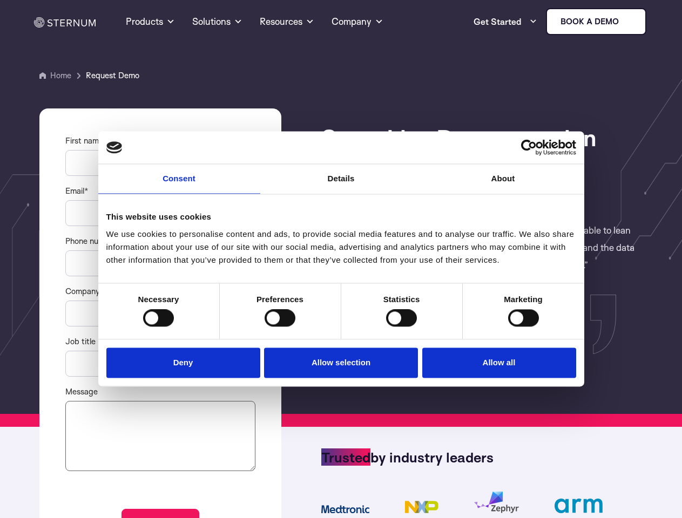
click at [179, 186] on link "Consent" at bounding box center [179, 179] width 162 height 30
click at [341, 186] on link "Details" at bounding box center [341, 179] width 162 height 30
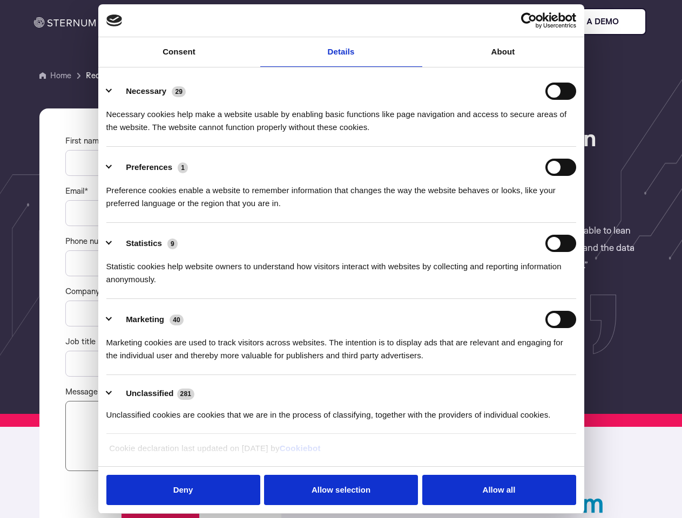
click at [503, 134] on div "Necessary cookies help make a website usable by enabling basic functions like p…" at bounding box center [341, 117] width 470 height 34
click at [158, 286] on div "Statistic cookies help website owners to understand how visitors interact with …" at bounding box center [341, 269] width 470 height 34
click at [280, 286] on div "Statistic cookies help website owners to understand how visitors interact with …" at bounding box center [341, 269] width 470 height 34
click at [401, 286] on div "Statistic cookies help website owners to understand how visitors interact with …" at bounding box center [341, 269] width 470 height 34
click at [523, 286] on div "Statistic cookies help website owners to understand how visitors interact with …" at bounding box center [341, 269] width 470 height 34
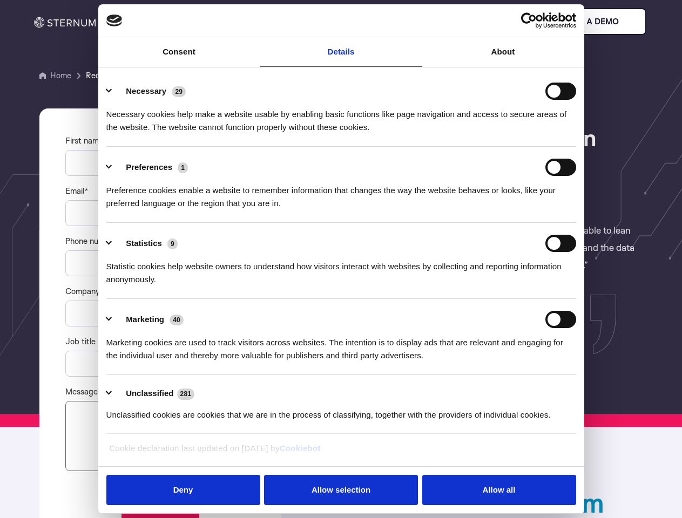
click at [186, 362] on li "Marketing 40 Marketing cookies are used to track visitors across websites. The …" at bounding box center [341, 337] width 470 height 76
click at [341, 362] on li "Marketing 40 Marketing cookies are used to track visitors across websites. The …" at bounding box center [341, 337] width 470 height 76
click at [496, 362] on li "Marketing 40 Marketing cookies are used to track visitors across websites. The …" at bounding box center [341, 337] width 470 height 76
